Goal: Navigation & Orientation: Find specific page/section

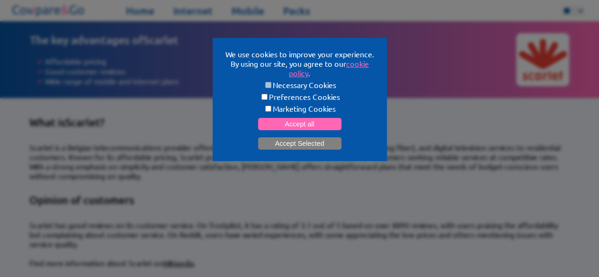
click at [305, 142] on button "Accept Selected" at bounding box center [299, 143] width 83 height 12
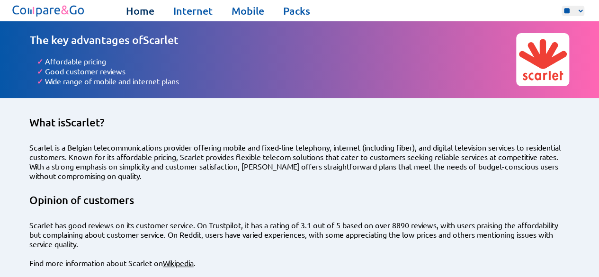
click at [137, 8] on link "Home" at bounding box center [140, 10] width 28 height 13
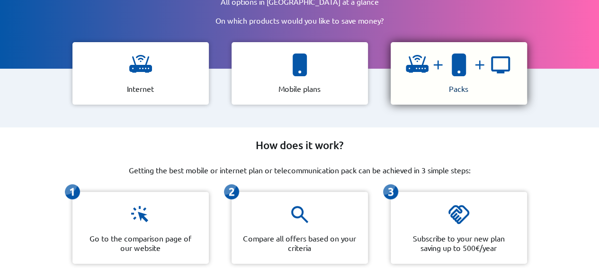
scroll to position [95, 0]
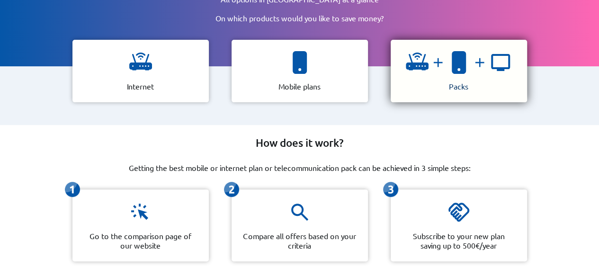
click at [448, 63] on img at bounding box center [459, 62] width 23 height 23
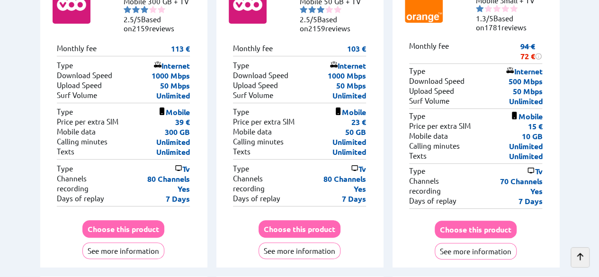
scroll to position [1848, 0]
